Goal: Book appointment/travel/reservation

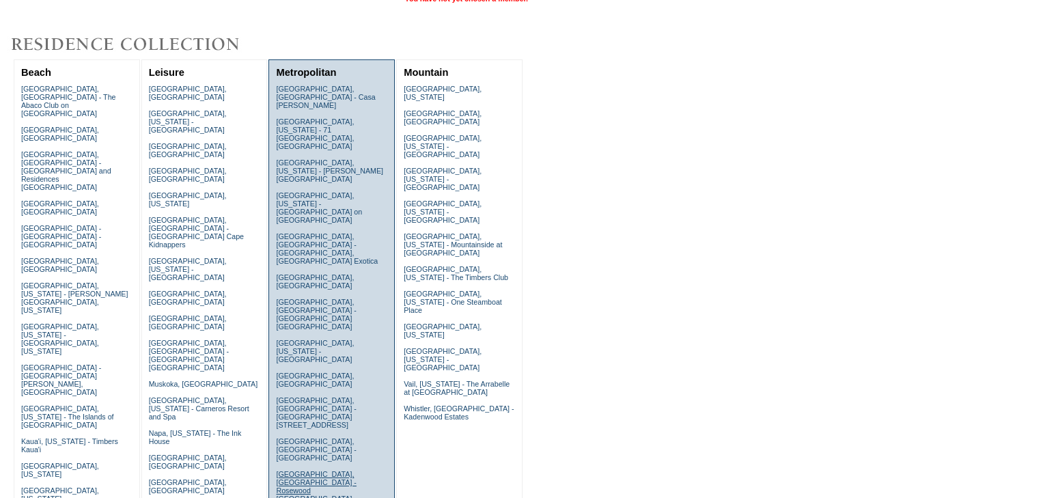
scroll to position [109, 0]
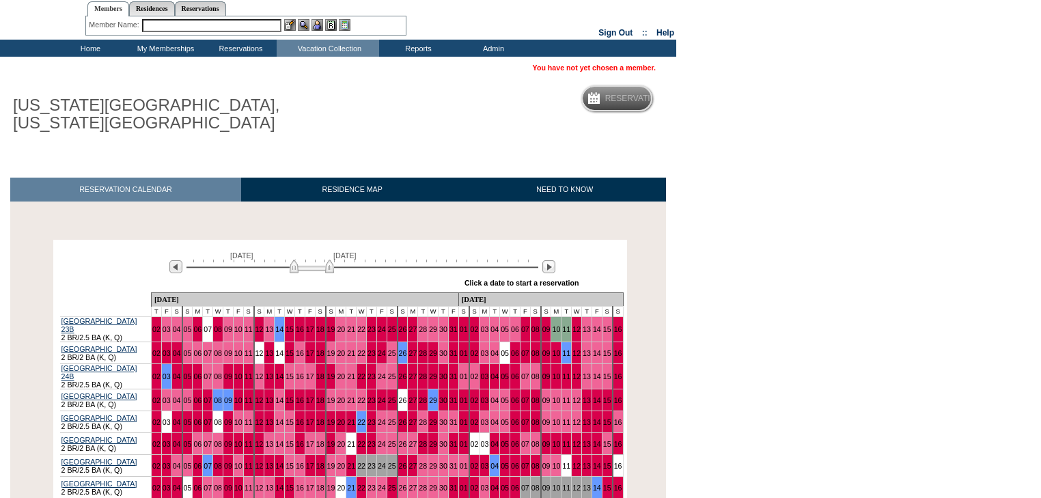
scroll to position [109, 0]
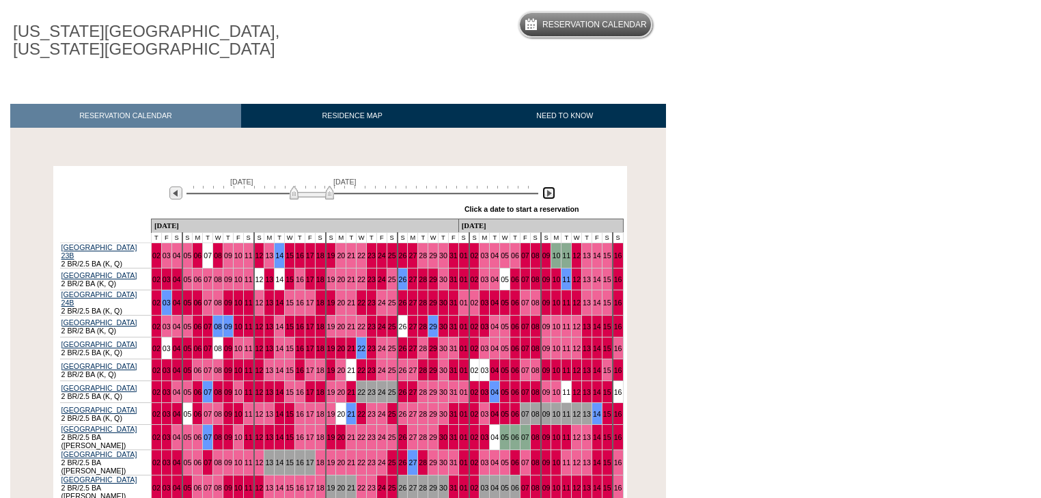
click at [546, 198] on img at bounding box center [548, 192] width 13 height 13
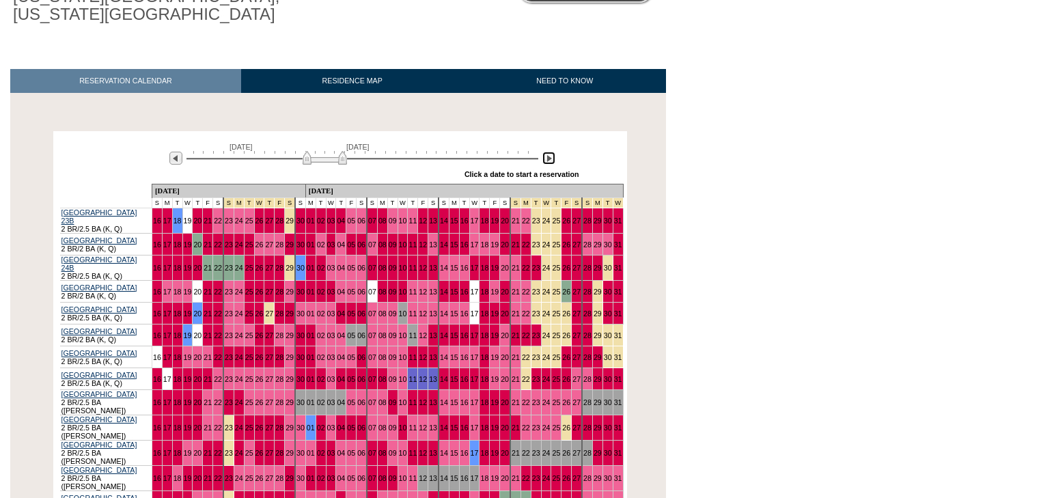
scroll to position [0, 0]
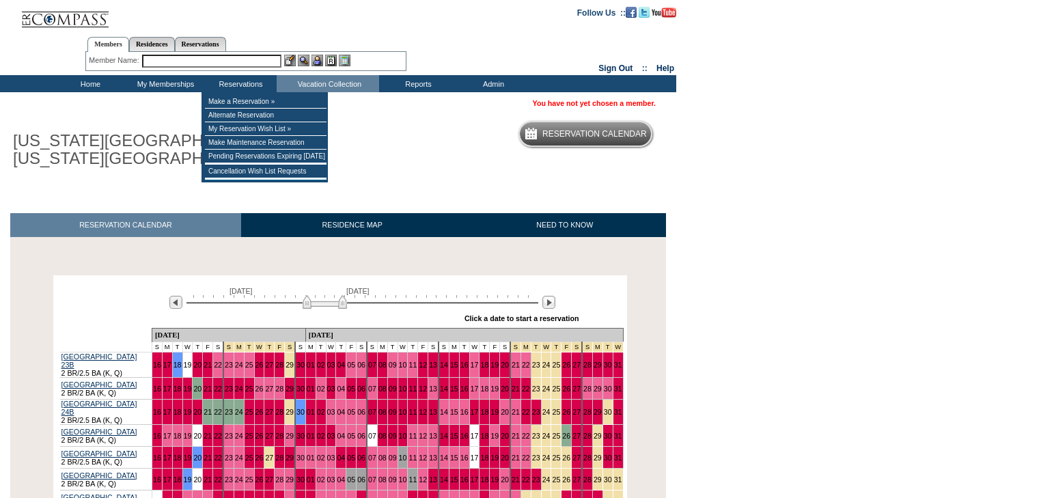
click at [247, 66] on input "text" at bounding box center [211, 61] width 139 height 13
click at [246, 63] on input "text" at bounding box center [211, 61] width 139 height 13
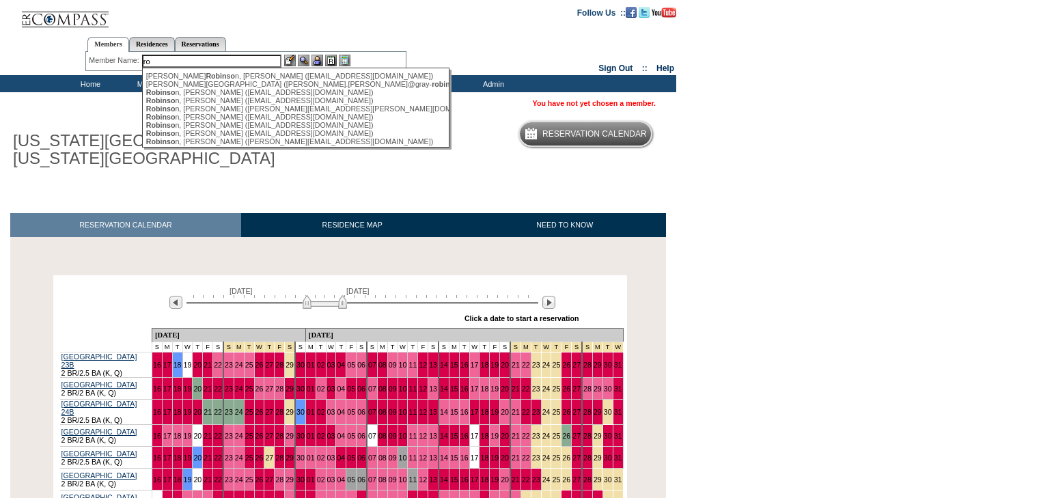
type input "r"
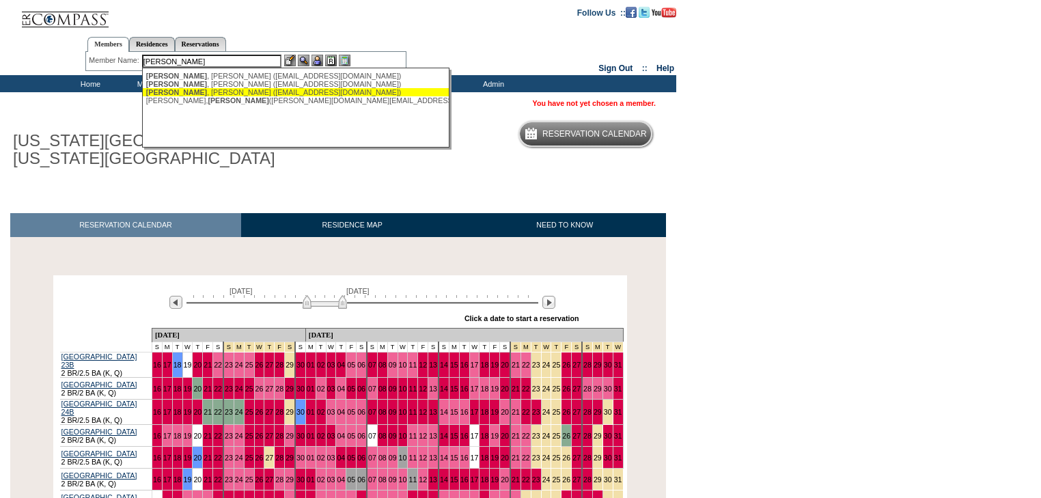
click at [243, 93] on div "Brennan , Melissa (merobson11@gmail.com)" at bounding box center [296, 92] width 300 height 8
type input "Brennan, Melissa (merobson11@gmail.com)"
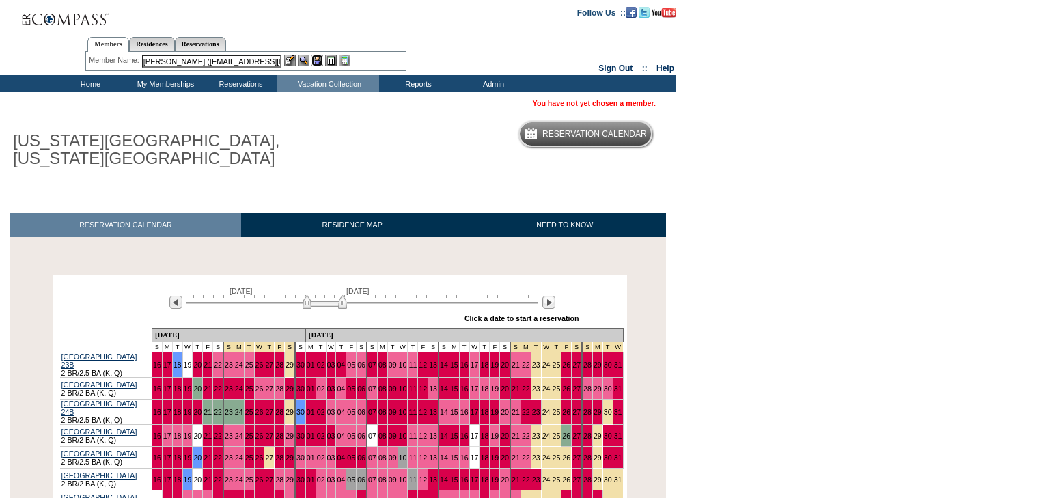
click at [312, 60] on img at bounding box center [317, 61] width 12 height 12
click at [304, 57] on img at bounding box center [304, 61] width 12 height 12
